Goal: Browse casually

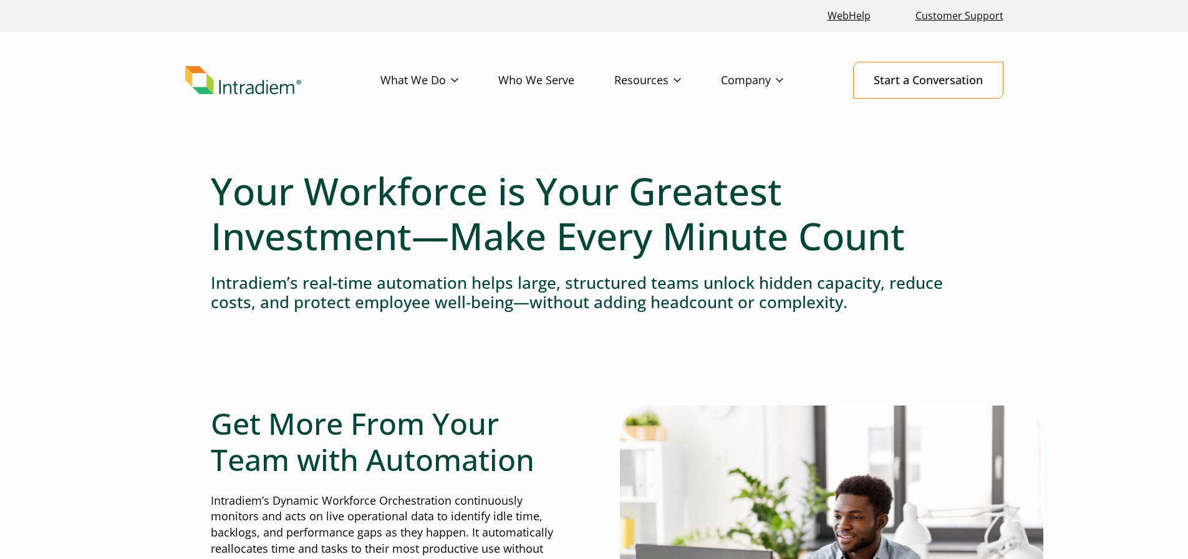
click at [532, 224] on h1 "Your Workforce is Your Greatest Investment—Make Every Minute Count" at bounding box center [594, 213] width 767 height 90
click at [271, 129] on header "Menu What We Do Platform Who We Serve Resources Blog Events & Webinars News Suc…" at bounding box center [594, 90] width 1188 height 117
drag, startPoint x: 271, startPoint y: 129, endPoint x: 42, endPoint y: 3, distance: 261.3
click at [270, 129] on header "Menu What We Do Platform Who We Serve Resources Blog Events & Webinars News Suc…" at bounding box center [594, 90] width 1188 height 117
click at [796, 273] on h4 "Intradiem’s real-time automation helps large, structured teams unlock hidden ca…" at bounding box center [594, 292] width 767 height 39
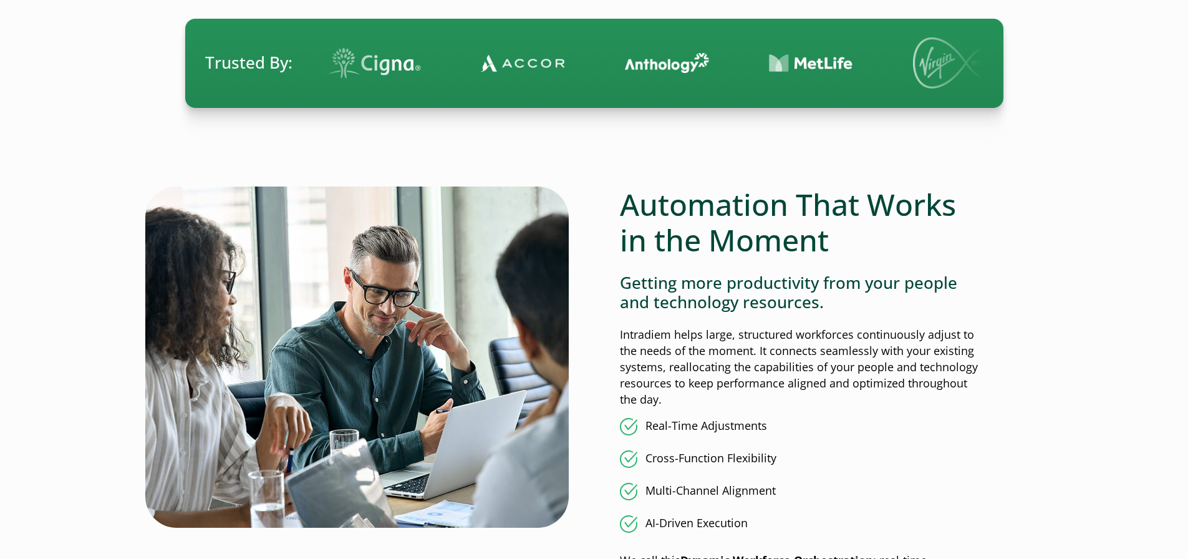
click at [743, 390] on p "Intradiem helps large, structured workforces continuously adjust to the needs o…" at bounding box center [799, 367] width 358 height 81
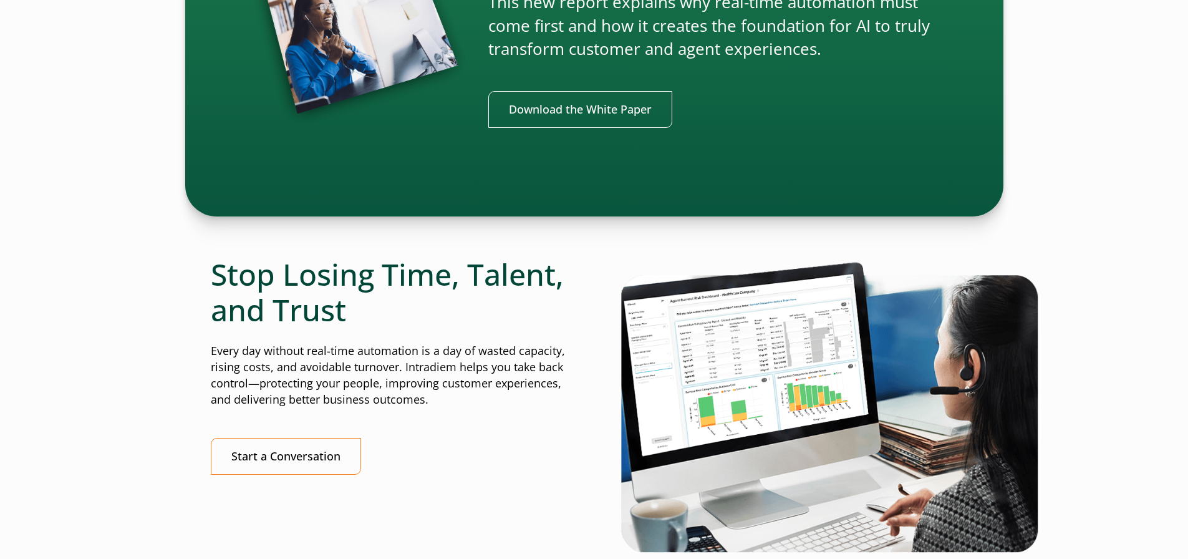
scroll to position [3555, 0]
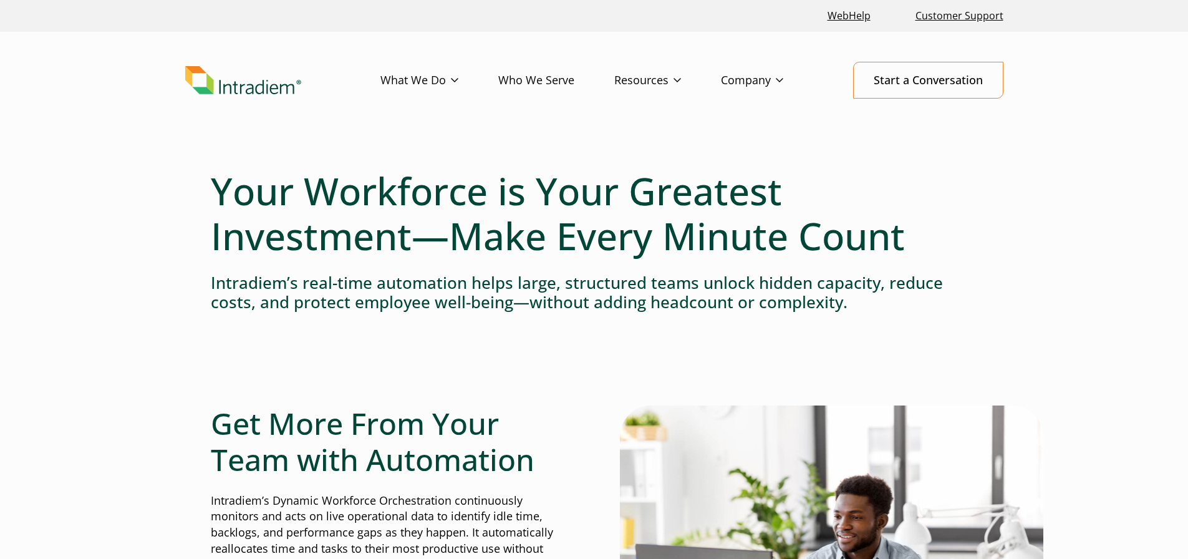
click at [473, 251] on h1 "Your Workforce is Your Greatest Investment—Make Every Minute Count" at bounding box center [594, 213] width 767 height 90
